Goal: Find specific fact: Find specific fact

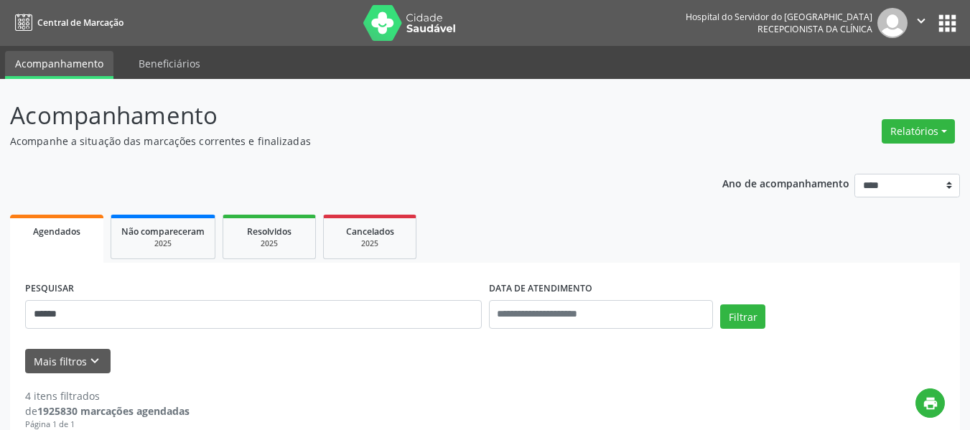
scroll to position [215, 0]
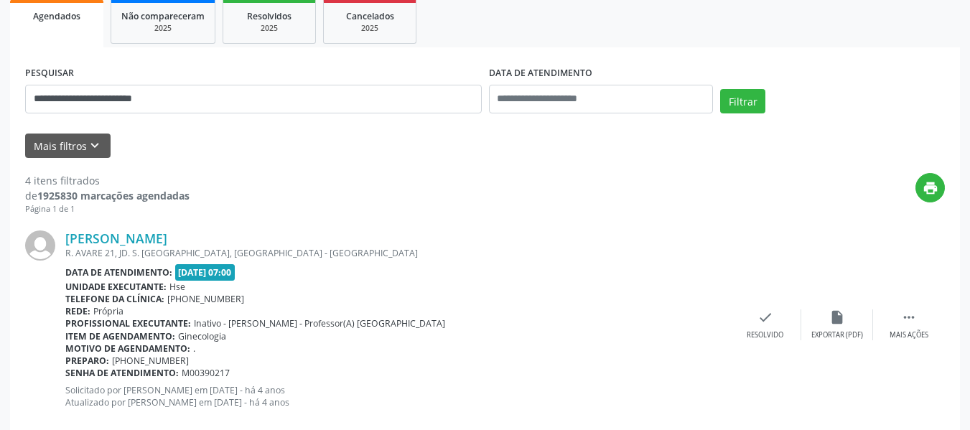
type input "**********"
click at [720, 89] on button "Filtrar" at bounding box center [742, 101] width 45 height 24
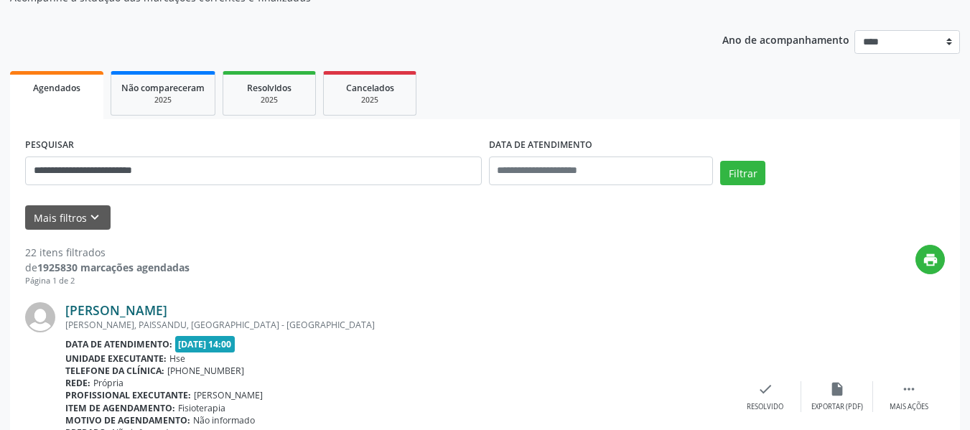
click at [294, 307] on div "[PERSON_NAME]" at bounding box center [397, 310] width 664 height 16
click at [277, 300] on div "[PERSON_NAME] [GEOGRAPHIC_DATA], [GEOGRAPHIC_DATA], [GEOGRAPHIC_DATA] - [GEOGRA…" at bounding box center [484, 396] width 919 height 219
click at [274, 304] on div "[PERSON_NAME] [GEOGRAPHIC_DATA], [GEOGRAPHIC_DATA], [GEOGRAPHIC_DATA] - [GEOGRA…" at bounding box center [484, 396] width 919 height 219
click at [167, 309] on link "[PERSON_NAME]" at bounding box center [116, 310] width 102 height 16
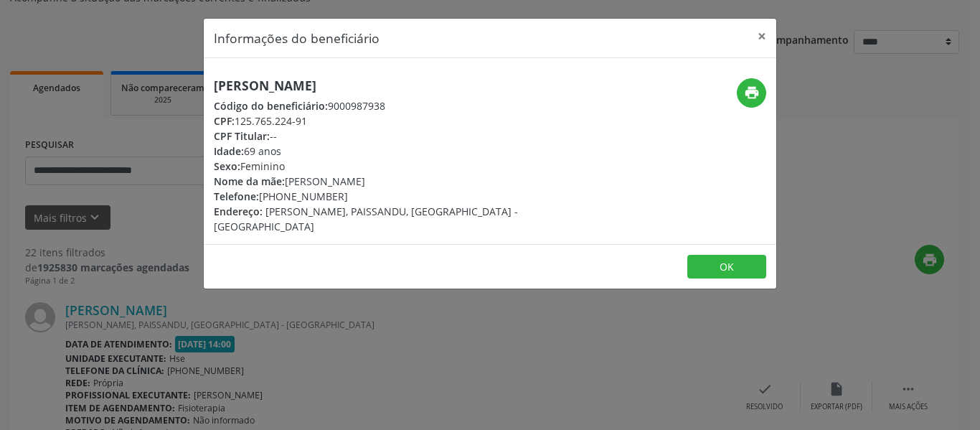
drag, startPoint x: 404, startPoint y: 81, endPoint x: 76, endPoint y: 81, distance: 328.0
click at [76, 81] on div "Informações do beneficiário × [PERSON_NAME] Código do beneficiário: 9000987938 …" at bounding box center [490, 215] width 980 height 430
copy h5 "[PERSON_NAME] da Silv"
click at [500, 93] on div "[PERSON_NAME] Código do beneficiário: 9000987938 CPF: 125.765.224-91 CPF Titula…" at bounding box center [395, 156] width 382 height 156
drag, startPoint x: 142, startPoint y: 78, endPoint x: 60, endPoint y: 75, distance: 81.8
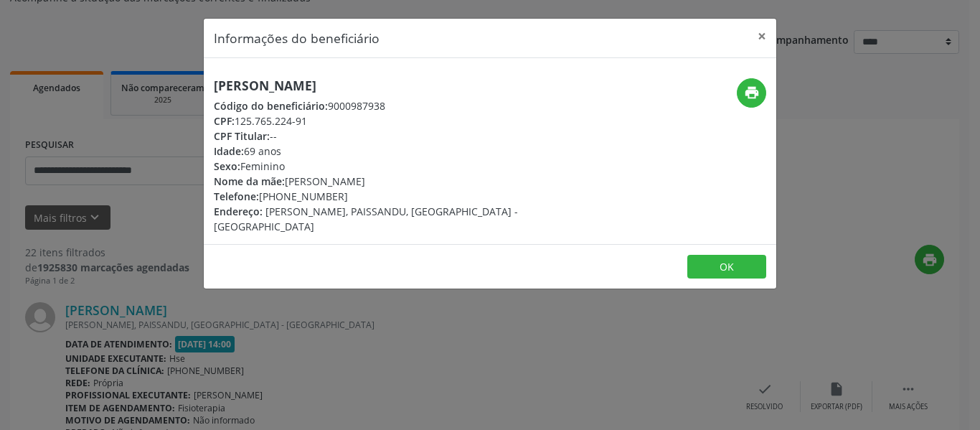
click at [60, 75] on div "Informações do beneficiário × [PERSON_NAME] Código do beneficiário: 9000987938 …" at bounding box center [490, 215] width 980 height 430
copy h5 "[PERSON_NAME]"
click at [772, 42] on button "×" at bounding box center [762, 36] width 29 height 35
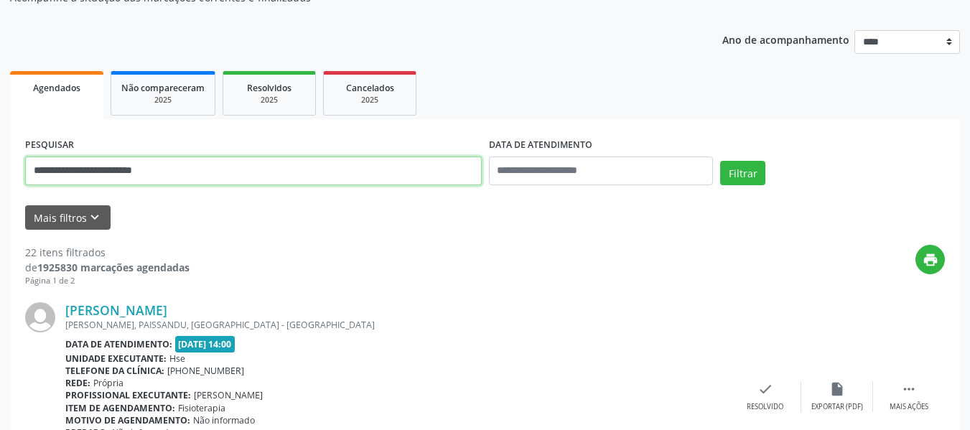
click at [312, 159] on input "**********" at bounding box center [253, 170] width 456 height 29
click at [294, 169] on input "text" at bounding box center [253, 170] width 456 height 29
type input "**********"
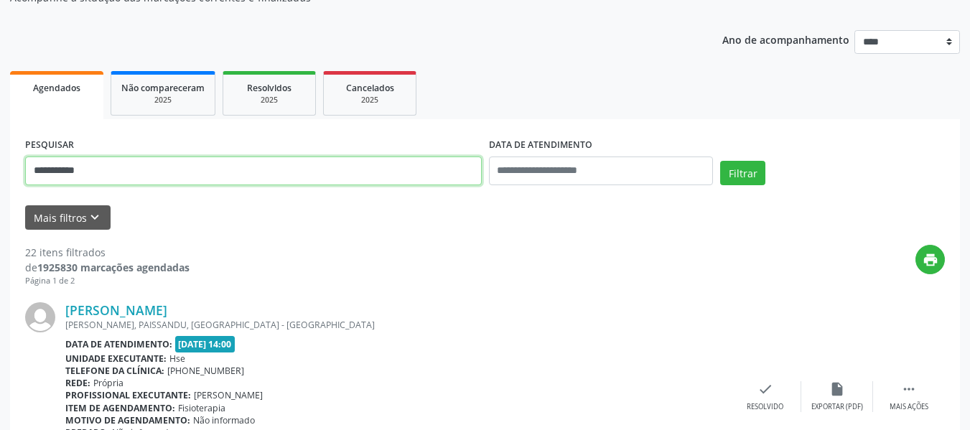
click at [720, 161] on button "Filtrar" at bounding box center [742, 173] width 45 height 24
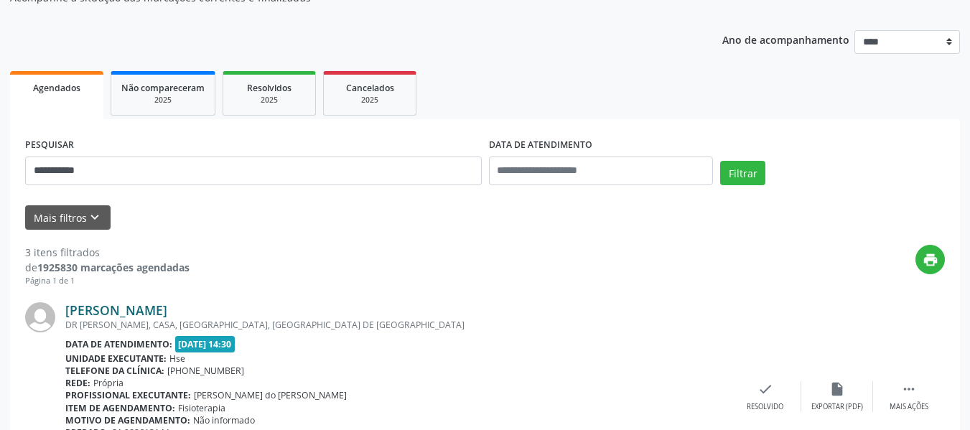
click at [167, 307] on link "[PERSON_NAME]" at bounding box center [116, 310] width 102 height 16
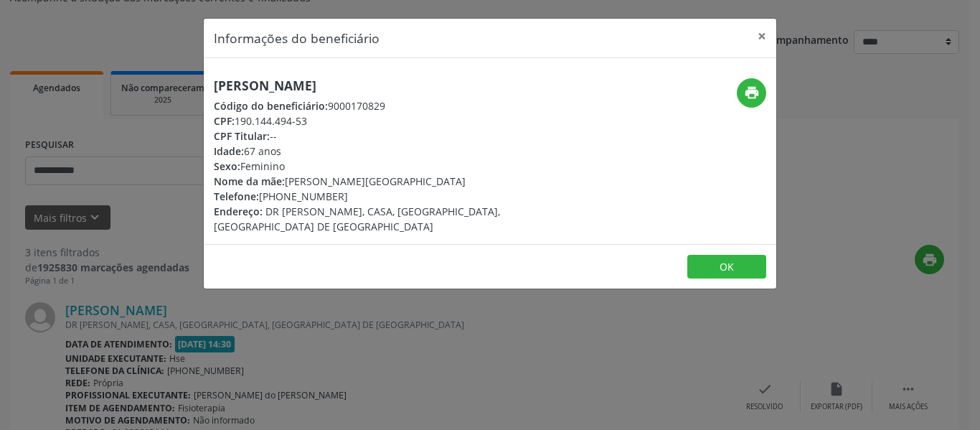
drag, startPoint x: 601, startPoint y: 84, endPoint x: 81, endPoint y: 78, distance: 519.7
click at [81, 78] on div "Informações do beneficiário × [PERSON_NAME] Código do beneficiário: 9000170829 …" at bounding box center [490, 215] width 980 height 430
drag, startPoint x: 531, startPoint y: 92, endPoint x: 205, endPoint y: 86, distance: 326.6
click at [205, 86] on div "[PERSON_NAME] Código do beneficiário: 9000170829 CPF: 190.144.494-53 CPF Titula…" at bounding box center [395, 156] width 382 height 156
copy h5 "[PERSON_NAME]"
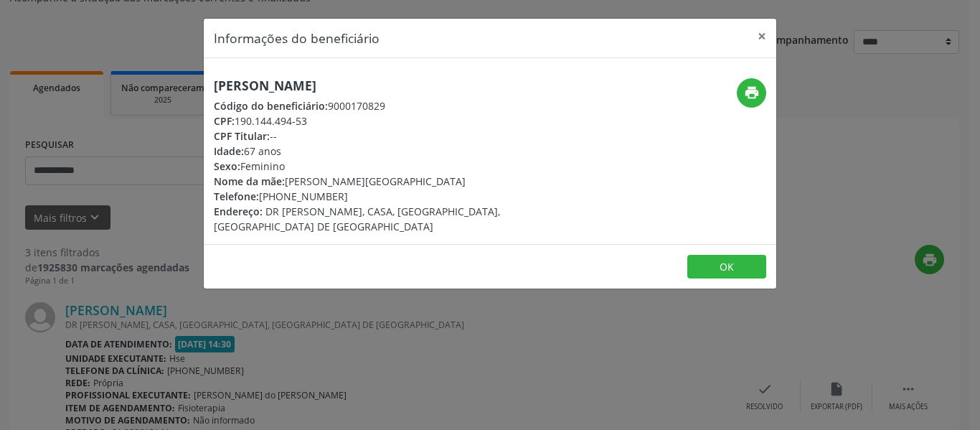
drag, startPoint x: 326, startPoint y: 125, endPoint x: 240, endPoint y: 123, distance: 86.1
click at [240, 123] on div "CPF: 190.144.494-53" at bounding box center [395, 120] width 362 height 15
copy div "190.144.494-53"
drag, startPoint x: 357, startPoint y: 196, endPoint x: 282, endPoint y: 194, distance: 74.7
click at [282, 194] on div "Telefone: [PHONE_NUMBER]" at bounding box center [395, 196] width 362 height 15
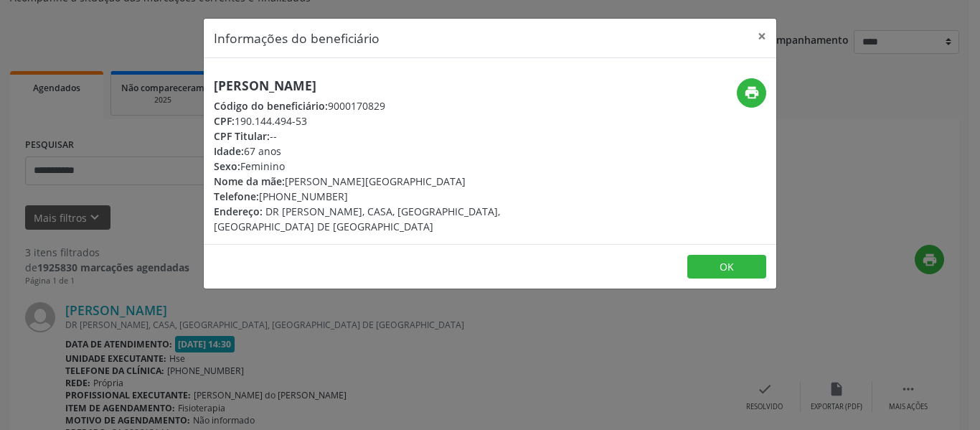
copy div "98861-3144"
click at [741, 95] on button "print" at bounding box center [751, 92] width 29 height 29
drag, startPoint x: 258, startPoint y: 151, endPoint x: 248, endPoint y: 151, distance: 9.3
click at [248, 151] on div "Idade: 67 anos" at bounding box center [395, 151] width 362 height 15
copy div "67"
